Goal: Information Seeking & Learning: Learn about a topic

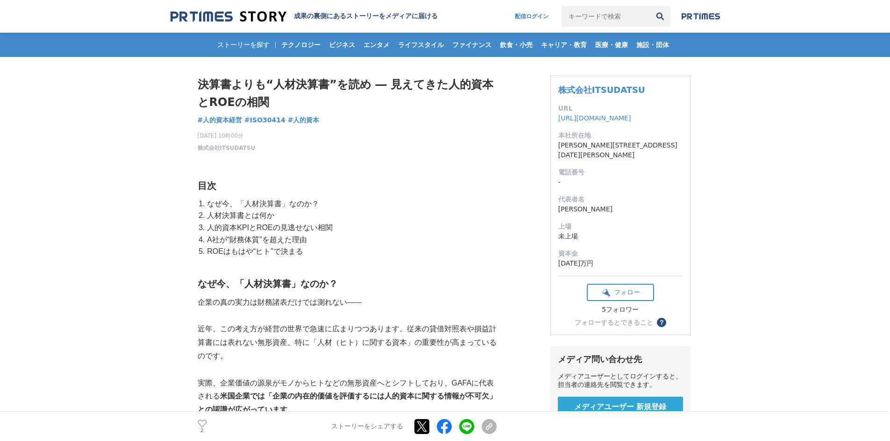
click at [234, 41] on div "ストーリーを探す テクノロジー ビジネス エンタメ ライフスタイル ファイナンス 飲食・小売 キャリア・教育 医療・健康 施設・団体" at bounding box center [444, 45] width 549 height 24
click at [244, 45] on div "ストーリーを探す テクノロジー ビジネス エンタメ ライフスタイル ファイナンス 飲食・小売 キャリア・教育 医療・健康 施設・団体" at bounding box center [444, 45] width 549 height 24
click at [253, 14] on img at bounding box center [228, 16] width 116 height 13
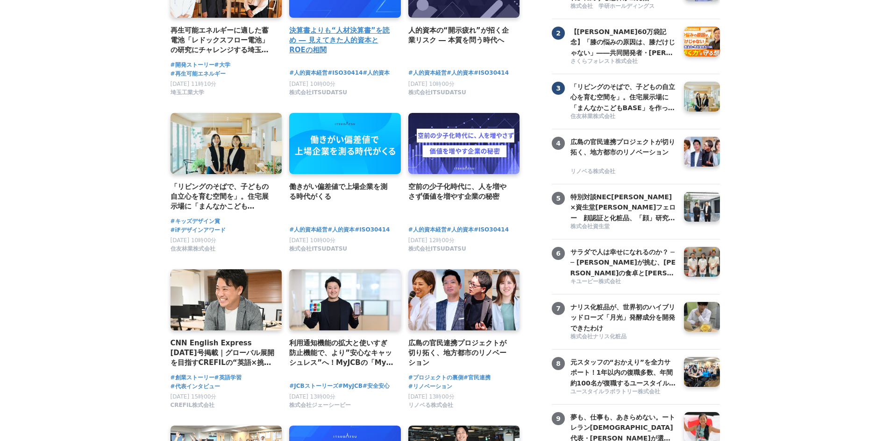
scroll to position [187, 0]
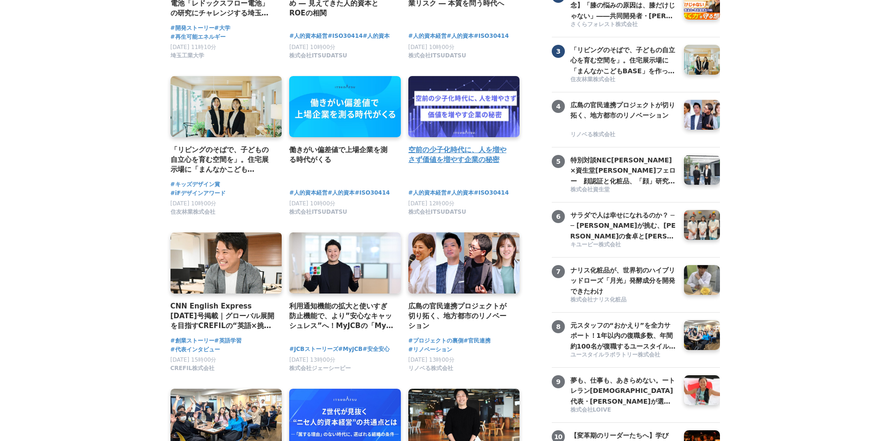
click at [428, 110] on link at bounding box center [463, 107] width 117 height 64
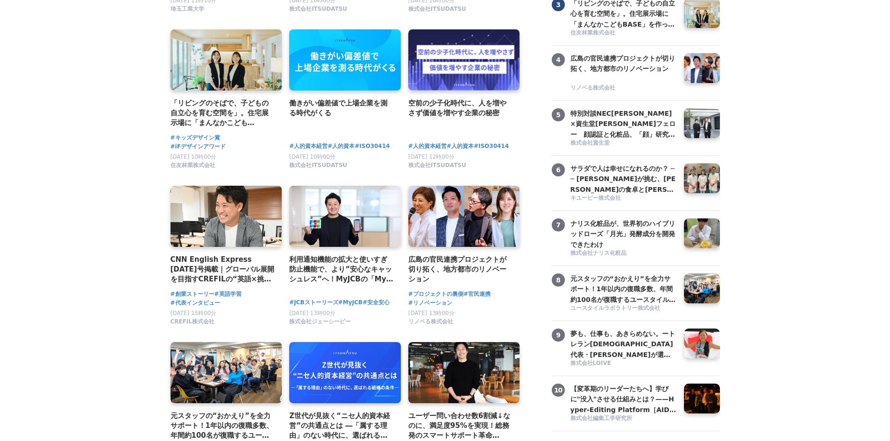
scroll to position [0, 0]
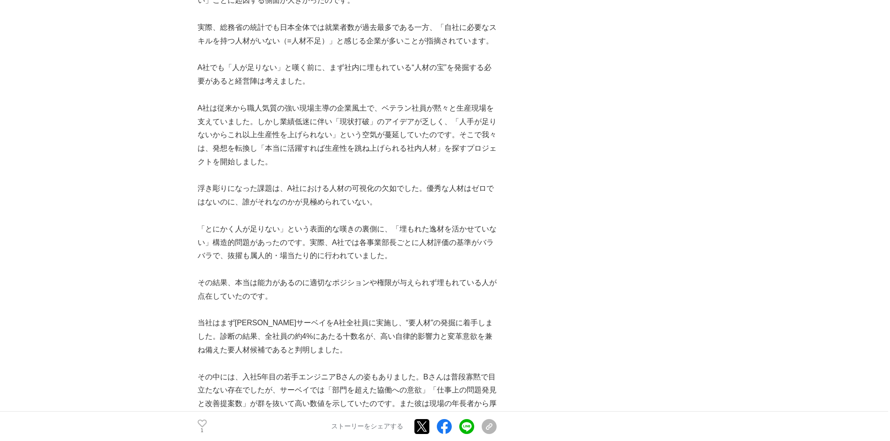
scroll to position [3643, 0]
